Goal: Task Accomplishment & Management: Manage account settings

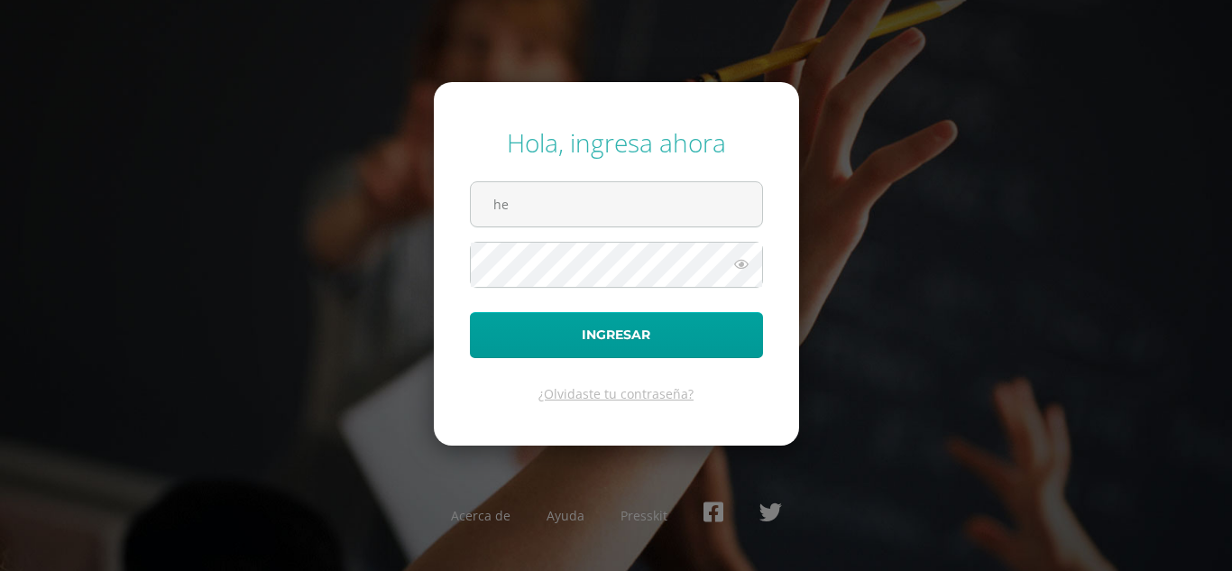
type input "h"
type input "ruth.y21@maiagt.org"
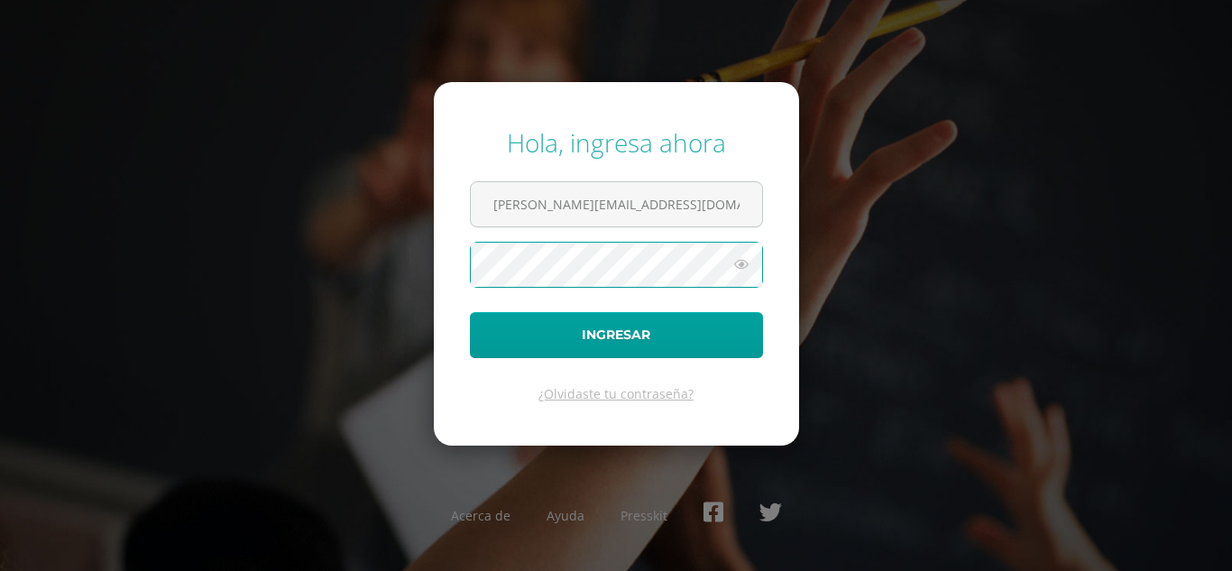
click at [470, 312] on button "Ingresar" at bounding box center [616, 335] width 293 height 46
